Goal: Task Accomplishment & Management: Manage account settings

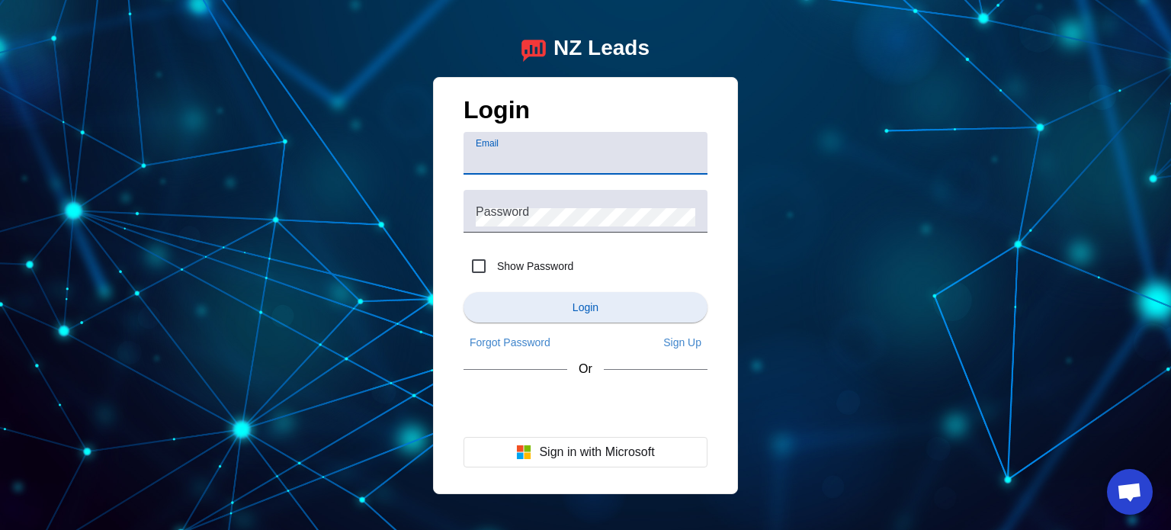
click at [613, 313] on span "submit" at bounding box center [586, 307] width 244 height 37
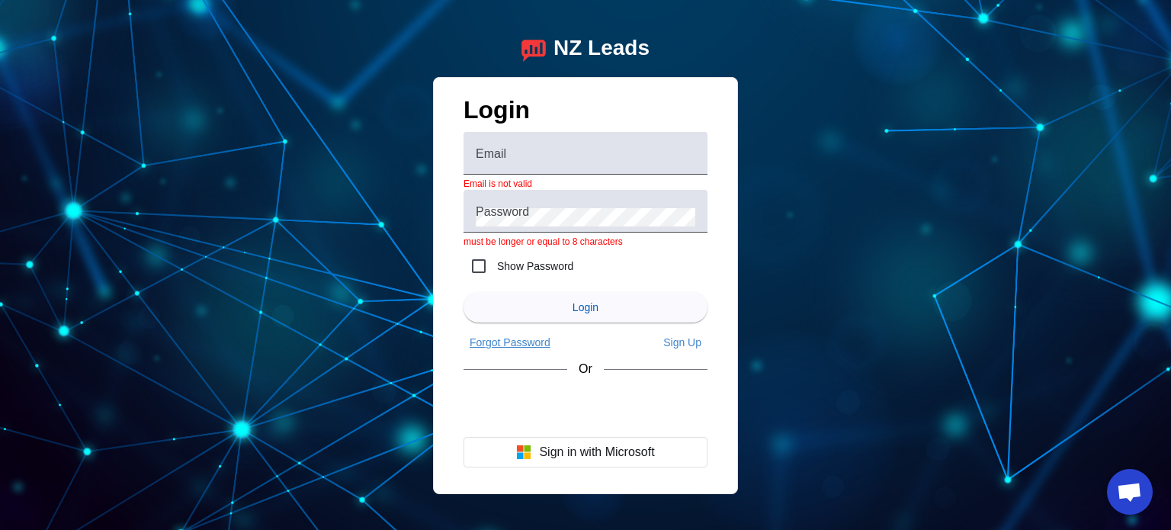
click at [528, 344] on span "Forgot Password" at bounding box center [510, 342] width 81 height 12
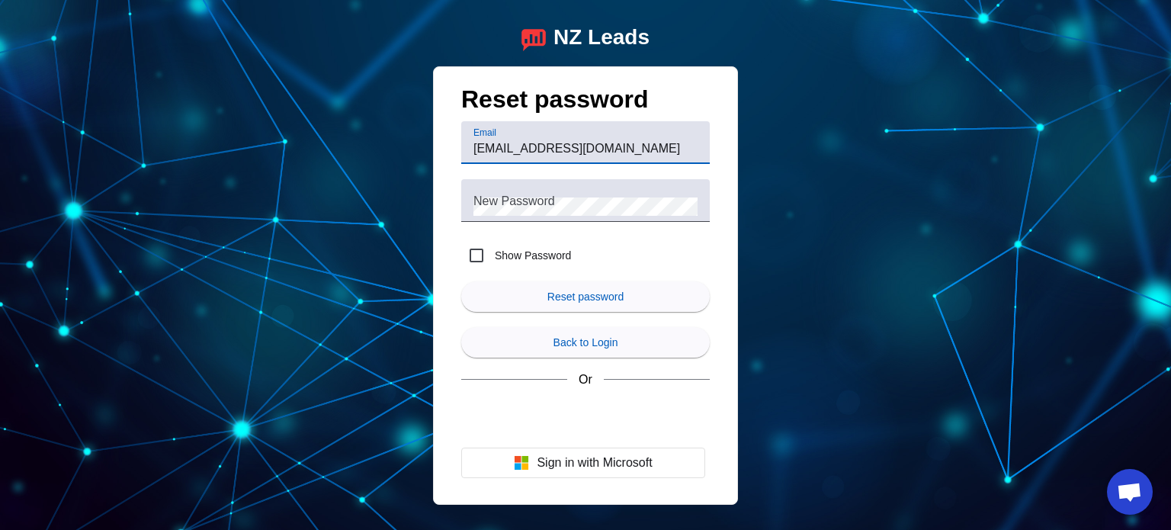
type input "[EMAIL_ADDRESS][DOMAIN_NAME]"
click at [461, 281] on button "Reset password" at bounding box center [585, 296] width 249 height 30
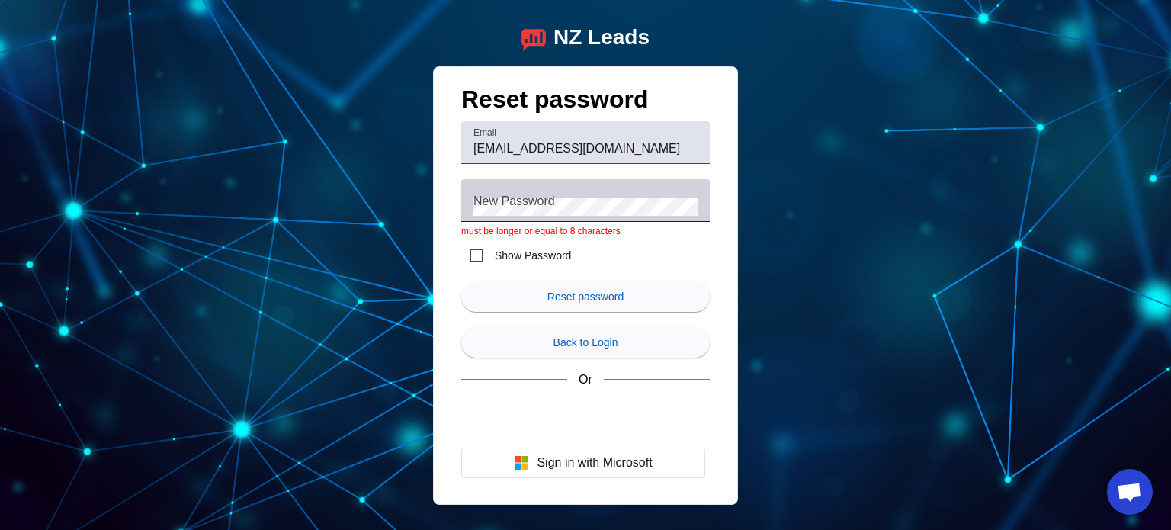
click at [522, 194] on mat-label "New Password" at bounding box center [514, 200] width 82 height 13
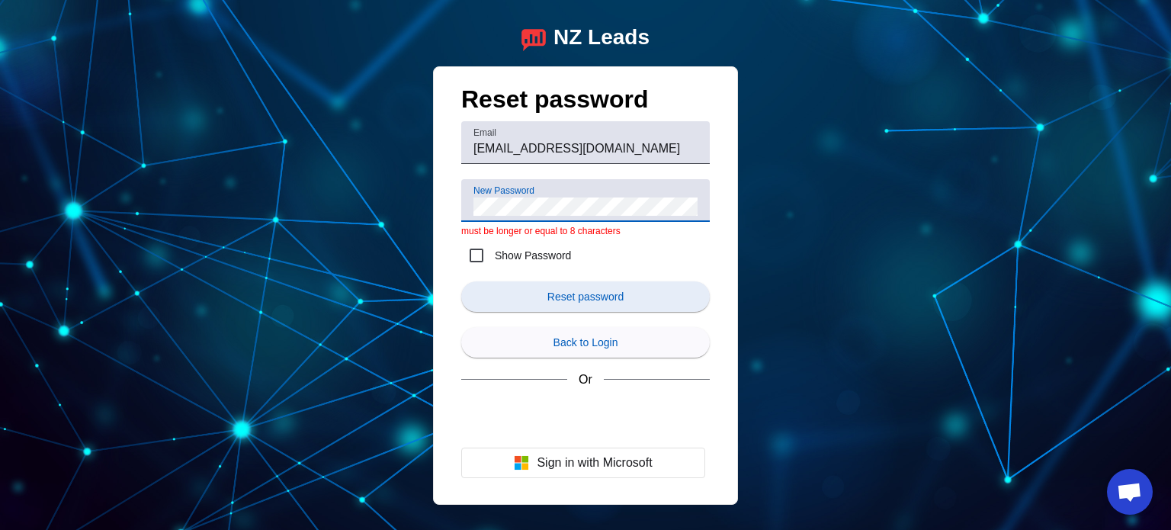
click at [586, 303] on span "submit" at bounding box center [585, 296] width 249 height 37
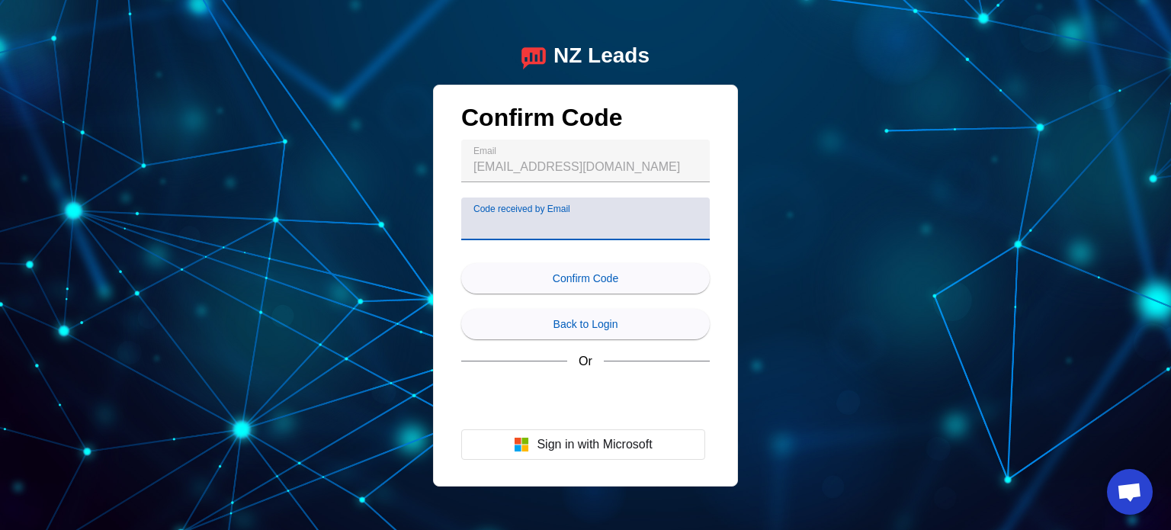
paste input "509637."
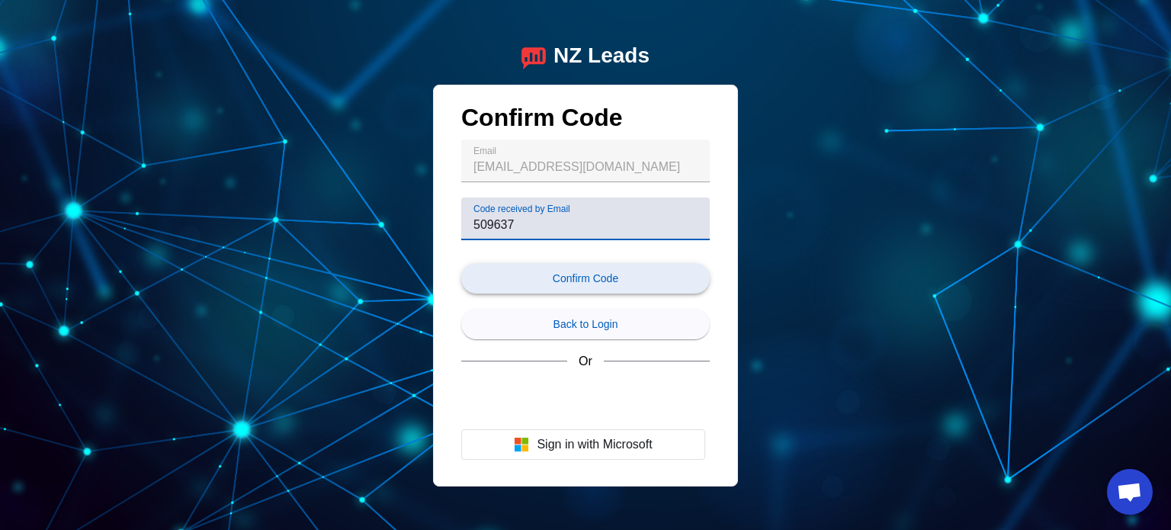
type input "509637"
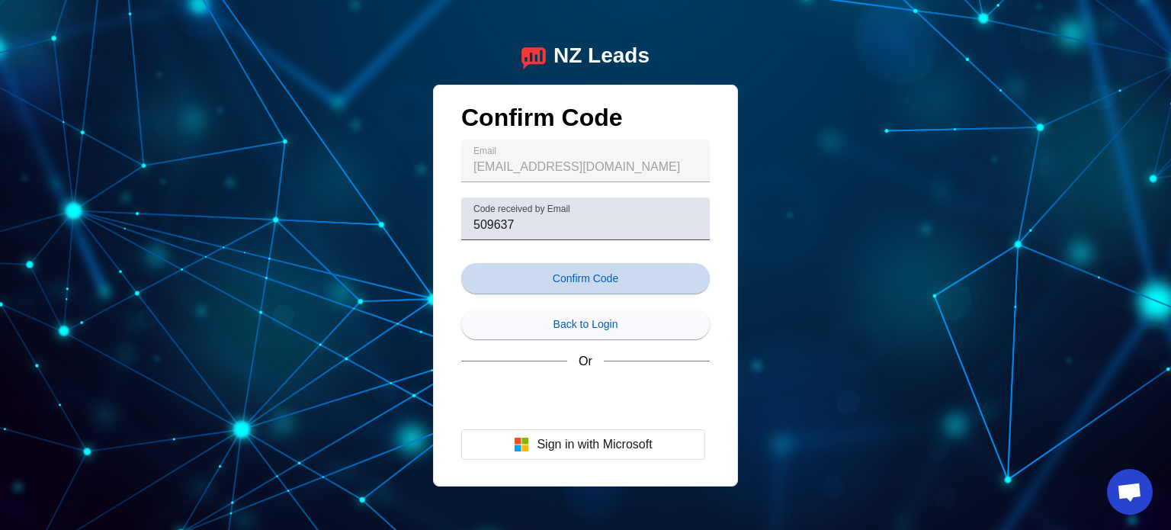
click at [558, 284] on span "submit" at bounding box center [585, 278] width 249 height 37
